Goal: Information Seeking & Learning: Learn about a topic

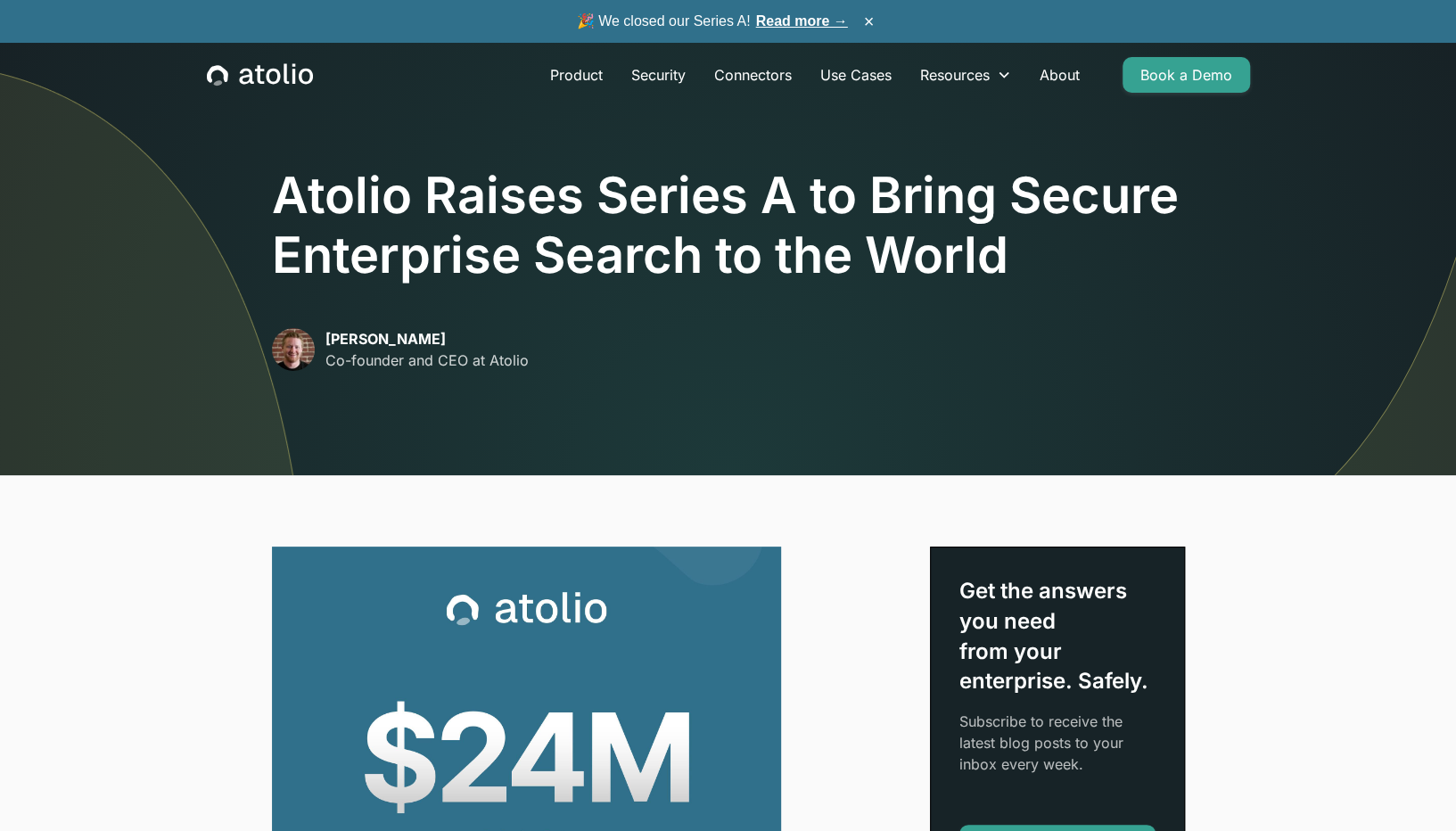
click at [449, 650] on img at bounding box center [526, 801] width 509 height 509
click at [1053, 74] on link "About" at bounding box center [1059, 74] width 69 height 36
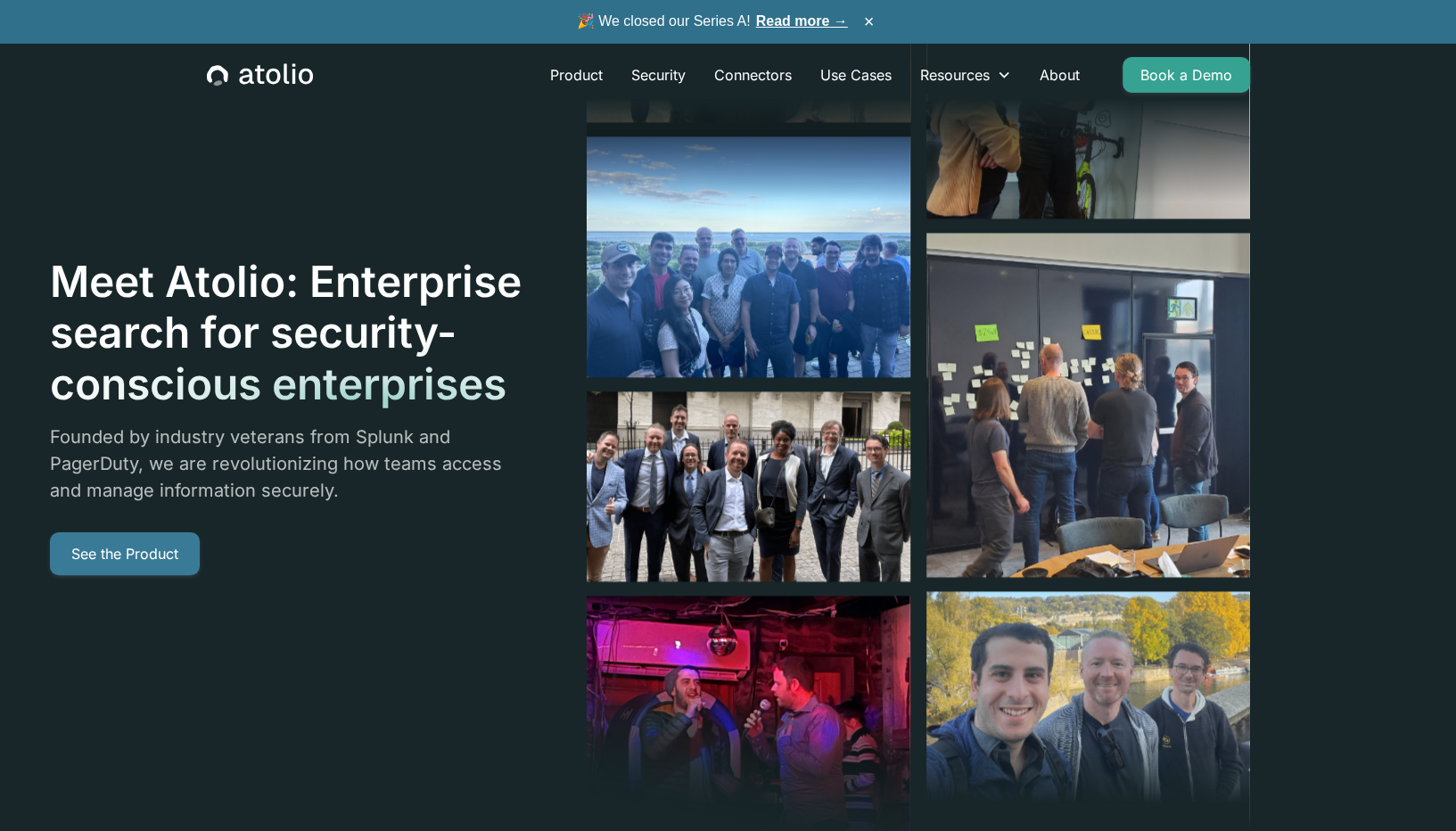
click at [116, 539] on link "See the Product" at bounding box center [125, 553] width 150 height 43
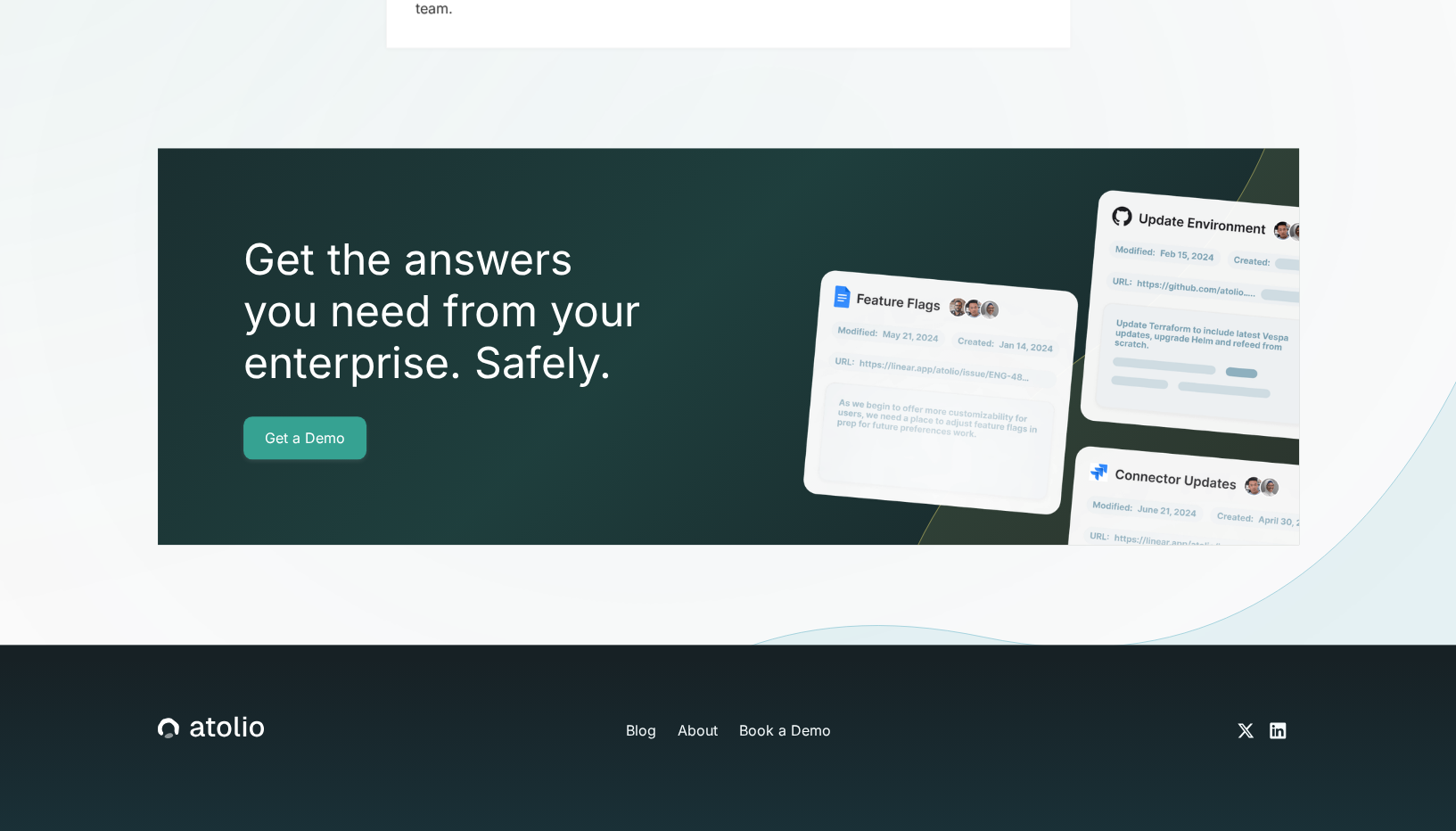
scroll to position [5384, 0]
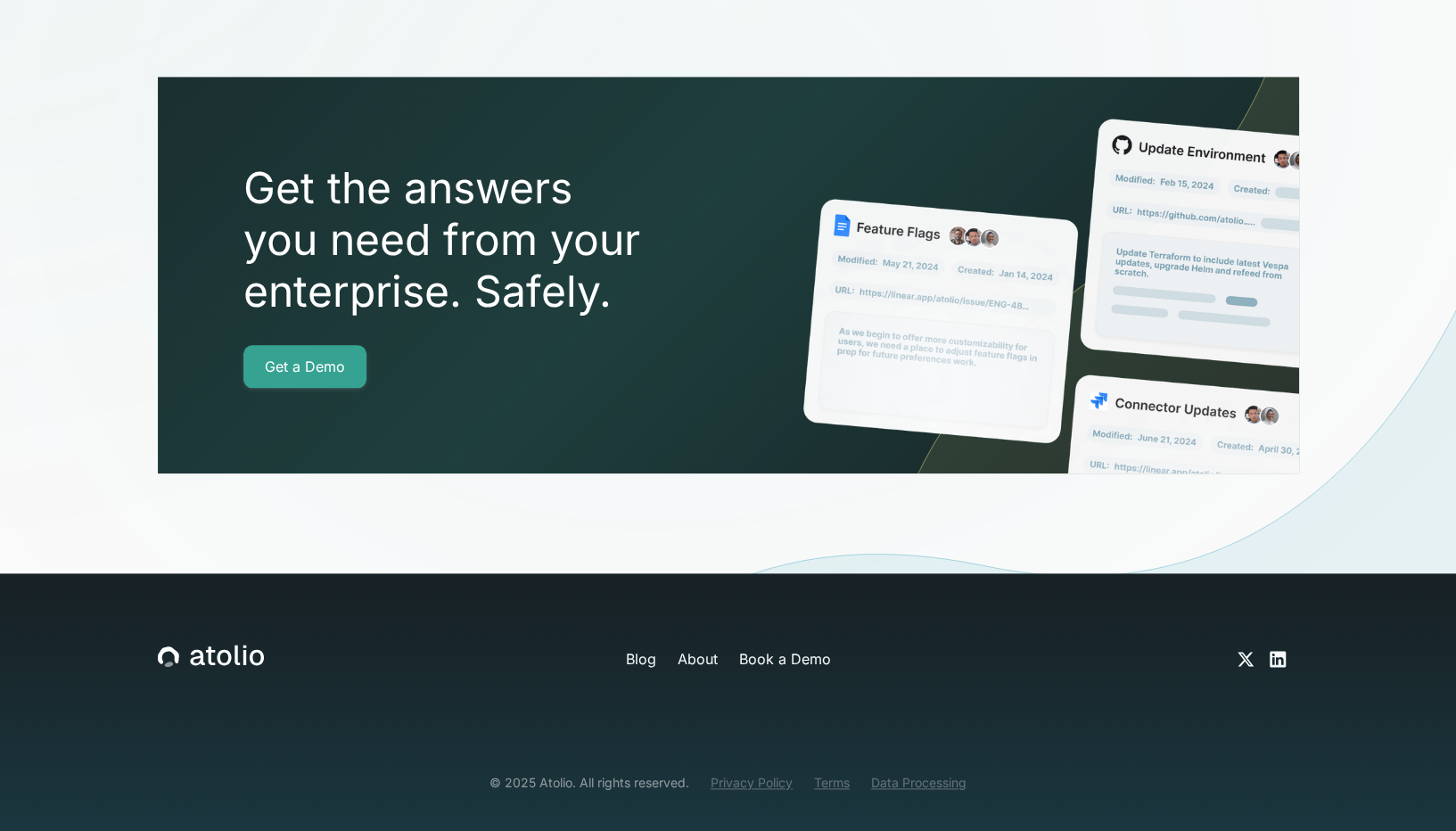
click at [686, 632] on div at bounding box center [728, 420] width 1456 height 886
click at [630, 627] on div at bounding box center [728, 420] width 1456 height 886
click at [636, 624] on div at bounding box center [728, 420] width 1456 height 886
click at [641, 630] on div at bounding box center [728, 420] width 1456 height 886
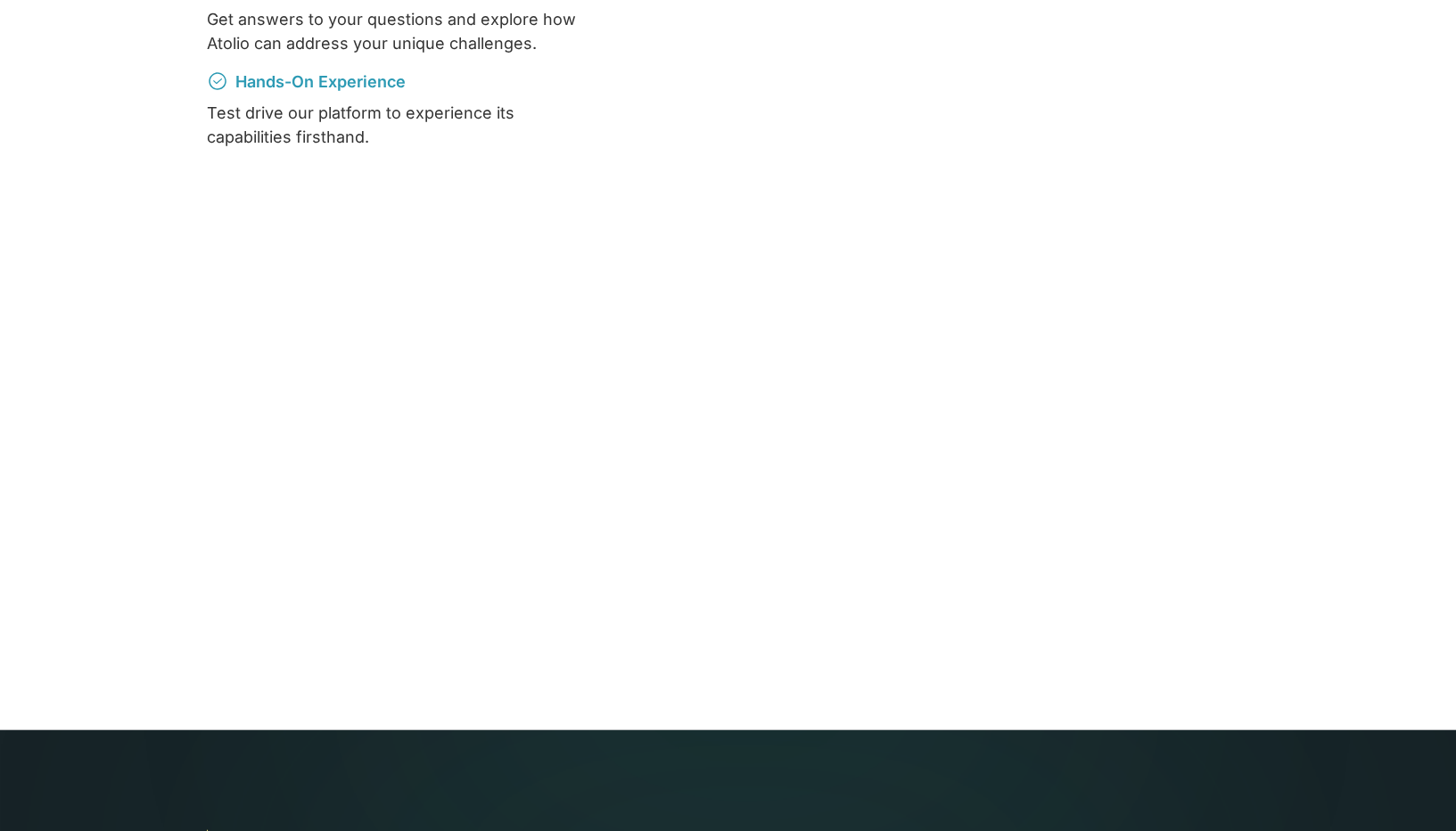
scroll to position [2263, 0]
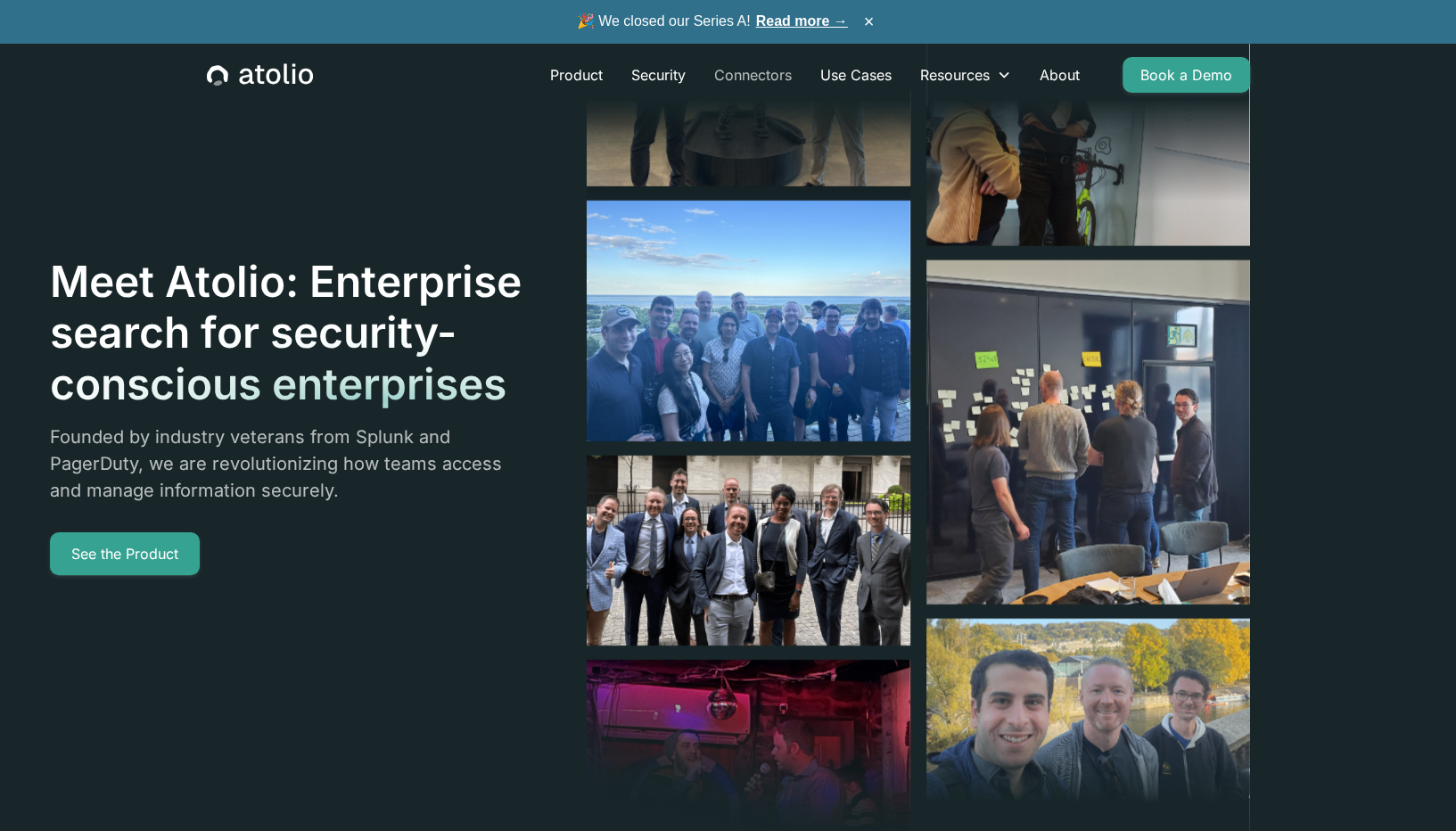
click at [778, 74] on link "Connectors" at bounding box center [753, 74] width 106 height 36
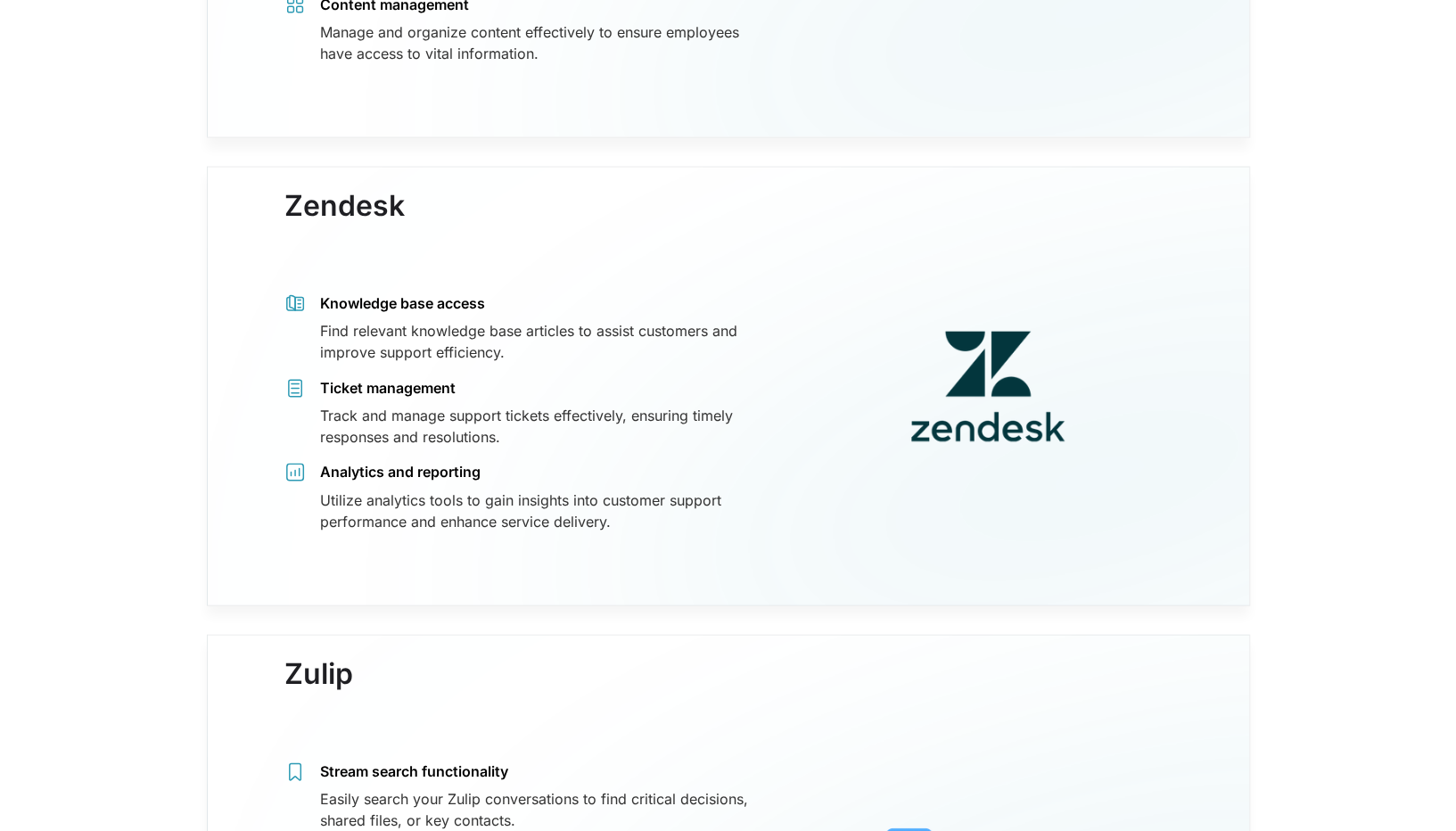
scroll to position [16048, 0]
